Goal: Communication & Community: Answer question/provide support

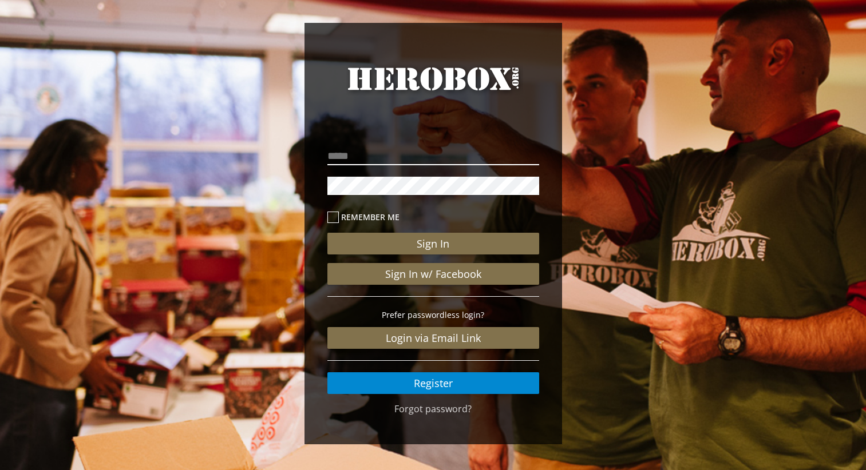
click at [357, 155] on input "email" at bounding box center [433, 156] width 212 height 18
type input "**********"
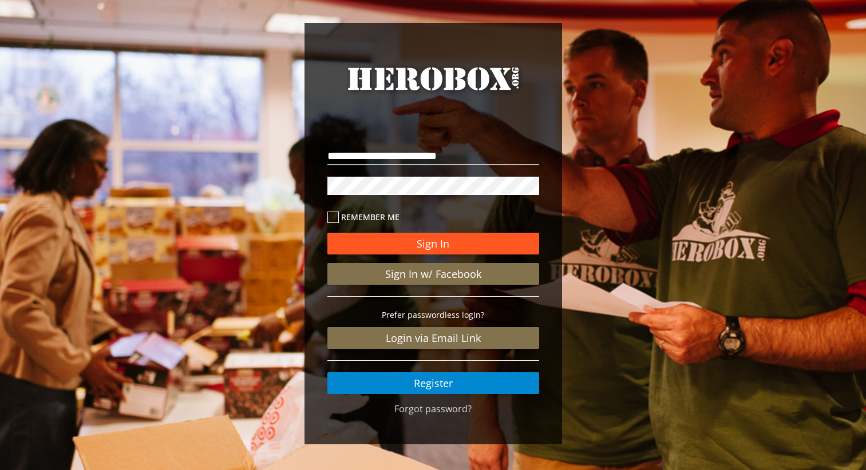
click at [412, 254] on button "Sign In" at bounding box center [433, 244] width 212 height 22
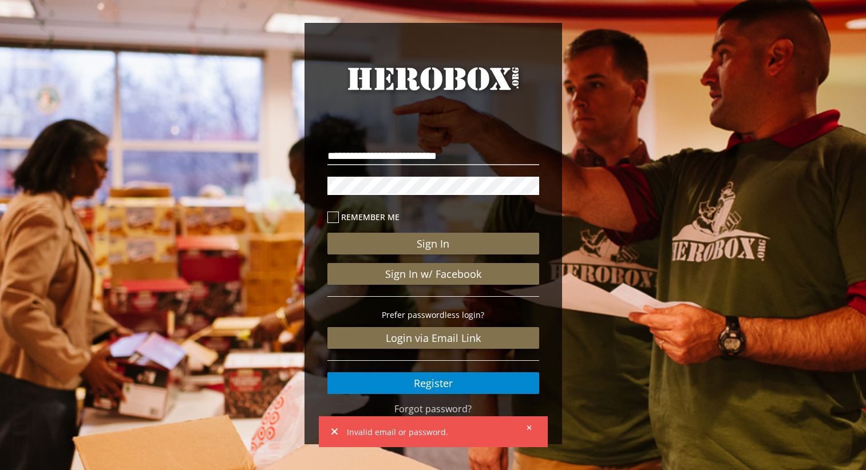
click at [322, 182] on div "**********" at bounding box center [433, 265] width 229 height 276
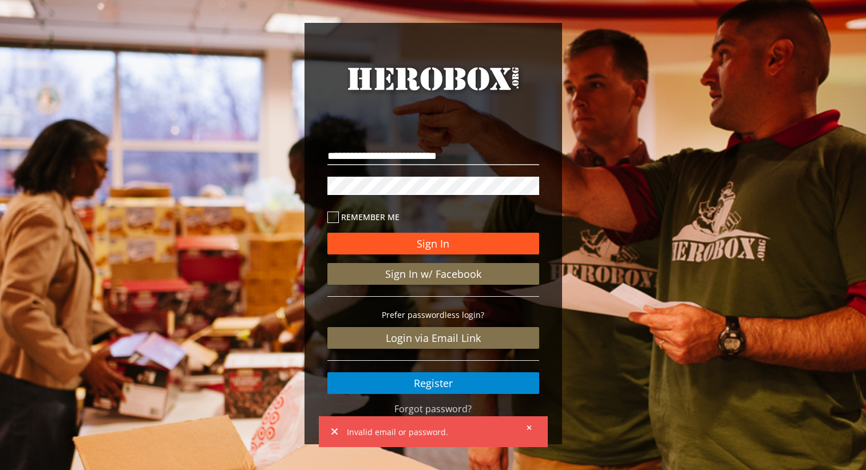
click at [439, 245] on button "Sign In" at bounding box center [433, 244] width 212 height 22
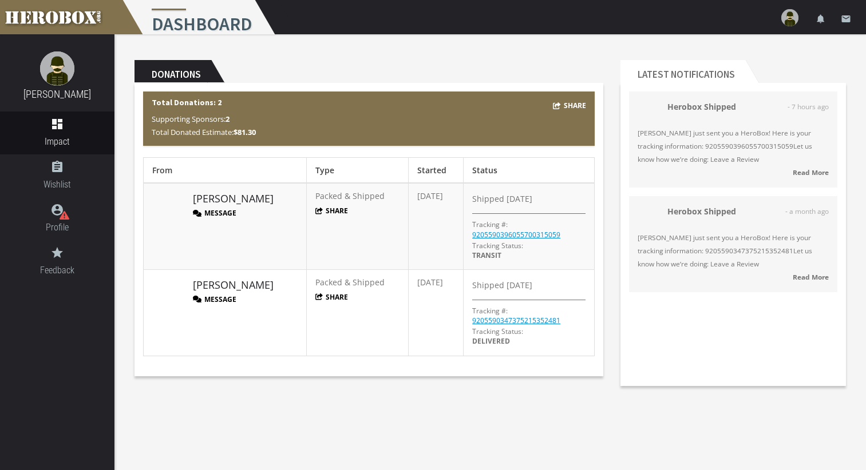
click at [219, 300] on button "Message" at bounding box center [214, 300] width 43 height 10
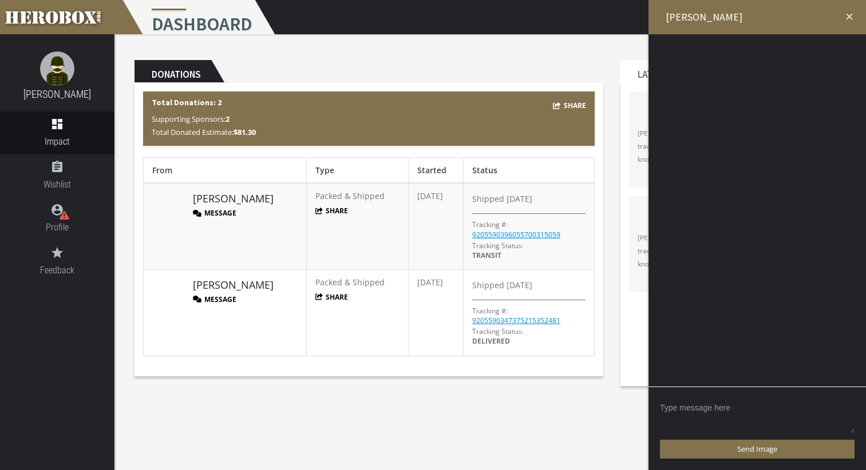
click at [705, 404] on textarea at bounding box center [757, 416] width 195 height 35
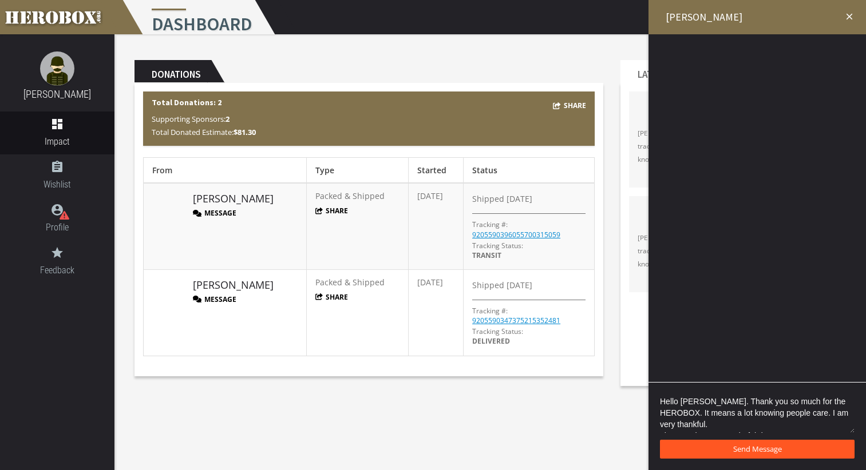
type textarea "Hello Alex. Thank you so much for the HEROBOX. It means a lot knowing people ca…"
click at [729, 452] on button "Send Message" at bounding box center [757, 449] width 195 height 19
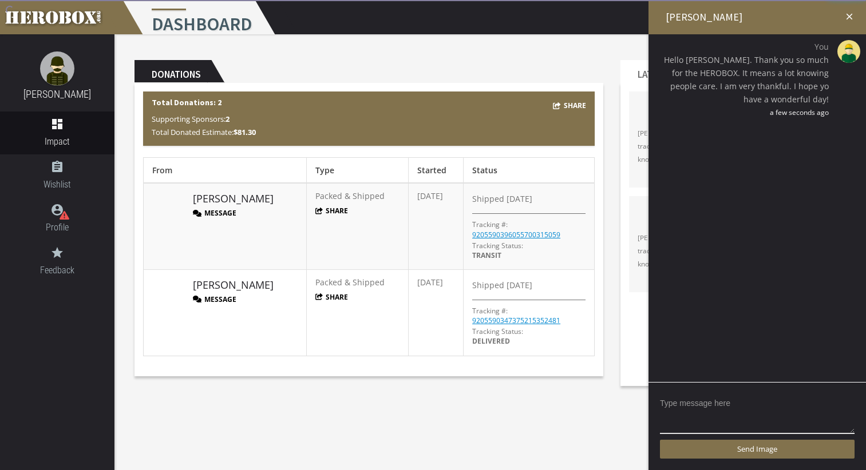
scroll to position [0, 0]
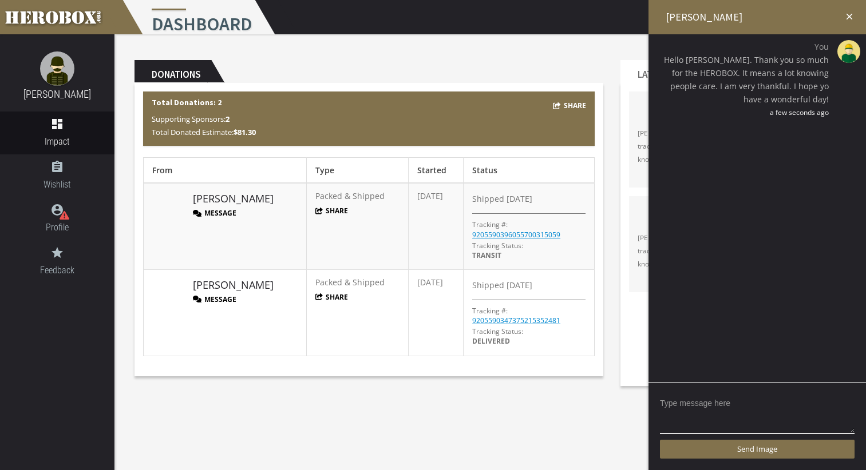
click at [846, 19] on icon "close" at bounding box center [849, 16] width 10 height 10
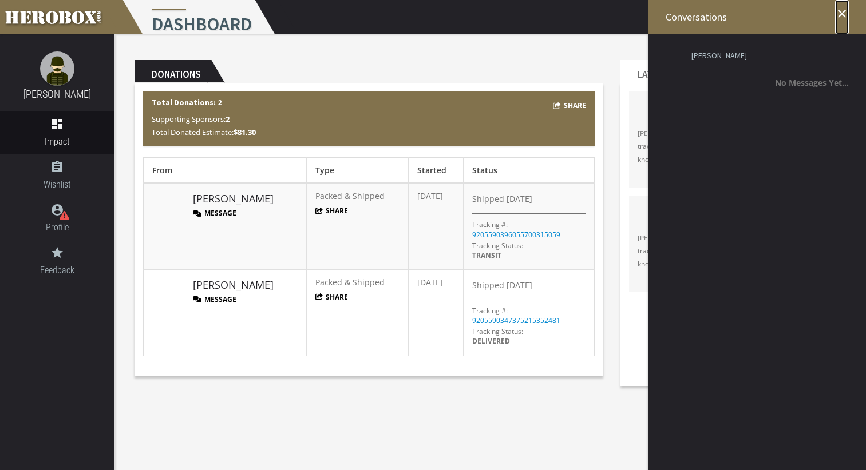
click at [835, 9] on icon "close" at bounding box center [842, 14] width 14 height 14
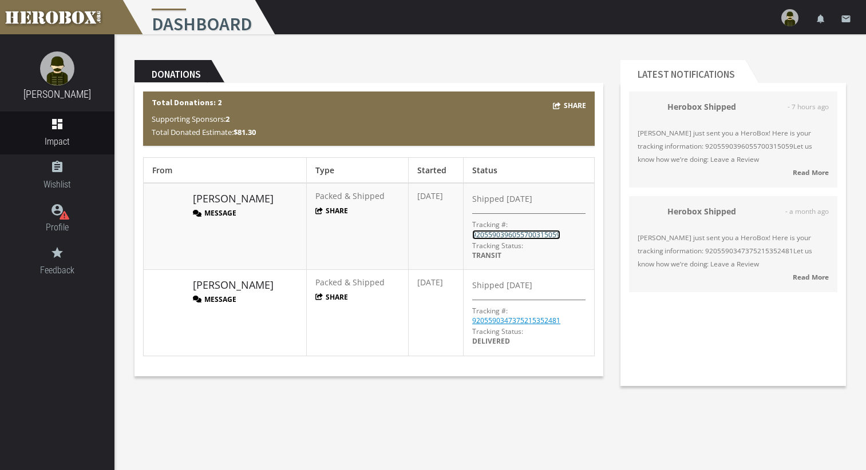
click at [501, 233] on link "9205590396055700315059" at bounding box center [516, 235] width 88 height 10
click at [789, 15] on img at bounding box center [789, 17] width 17 height 17
click at [747, 76] on link "lock Logout" at bounding box center [755, 73] width 103 height 25
